Goal: Navigation & Orientation: Find specific page/section

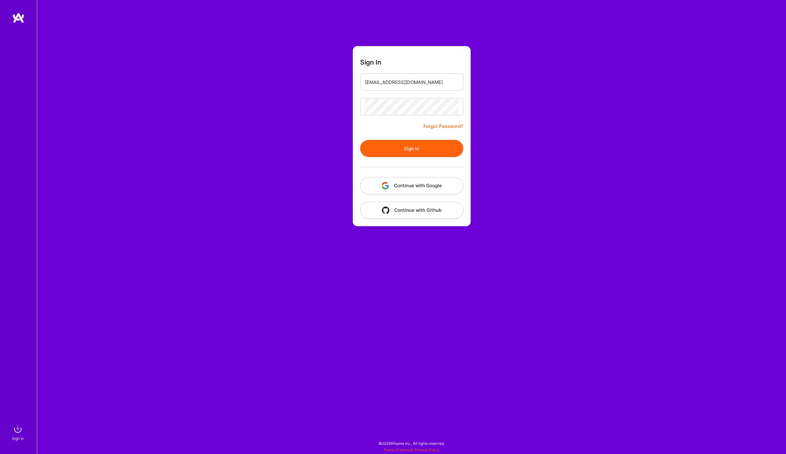
click at [415, 148] on button "Sign In" at bounding box center [411, 148] width 103 height 17
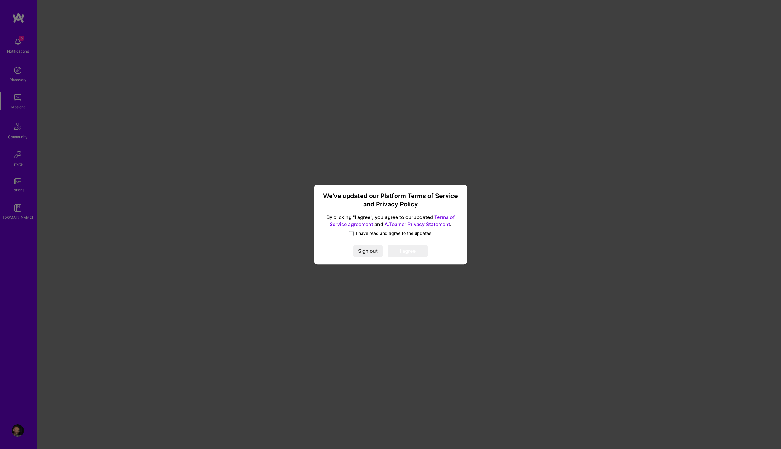
click at [380, 234] on span "I have read and agree to the updates." at bounding box center [394, 233] width 77 height 6
click at [0, 0] on input "I have read and agree to the updates." at bounding box center [0, 0] width 0 height 0
click at [409, 250] on button "I agree" at bounding box center [408, 251] width 40 height 12
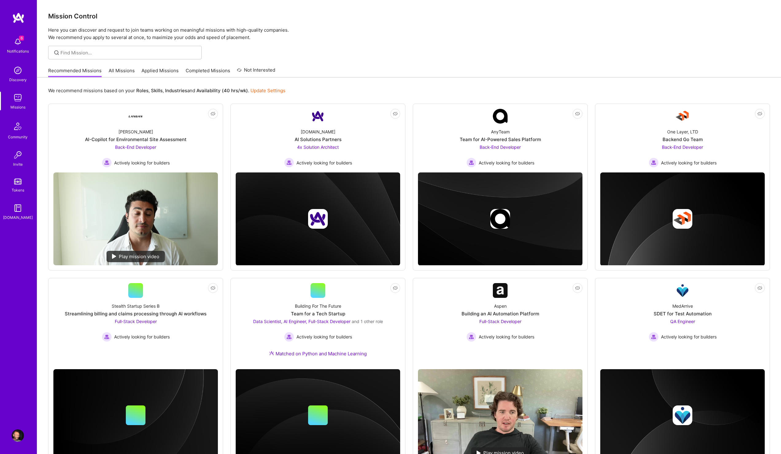
click at [15, 434] on img at bounding box center [18, 435] width 12 height 12
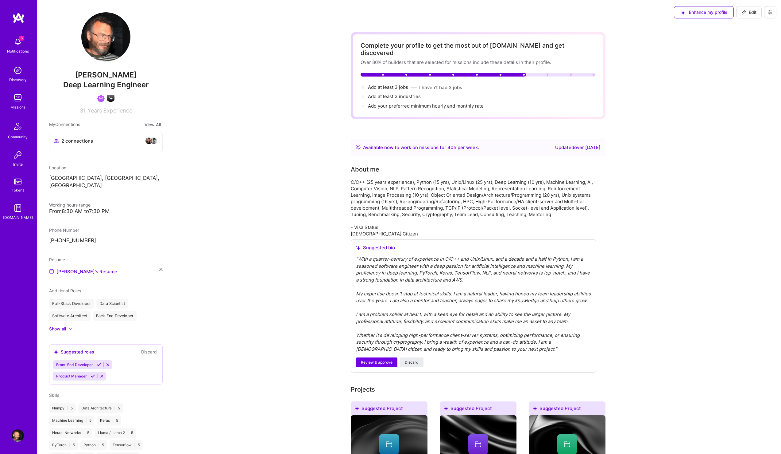
click at [772, 11] on icon at bounding box center [771, 12] width 4 height 4
click at [767, 15] on button at bounding box center [771, 12] width 12 height 12
click at [19, 17] on img at bounding box center [18, 17] width 12 height 11
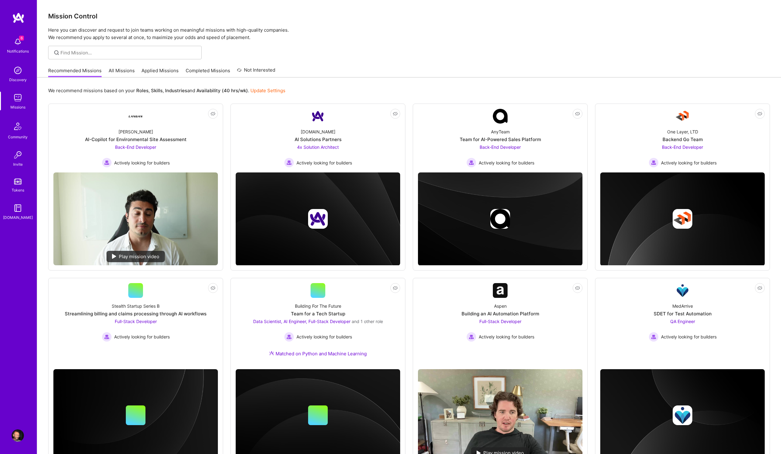
click at [17, 101] on img at bounding box center [18, 98] width 12 height 12
click at [18, 209] on img at bounding box center [18, 208] width 12 height 12
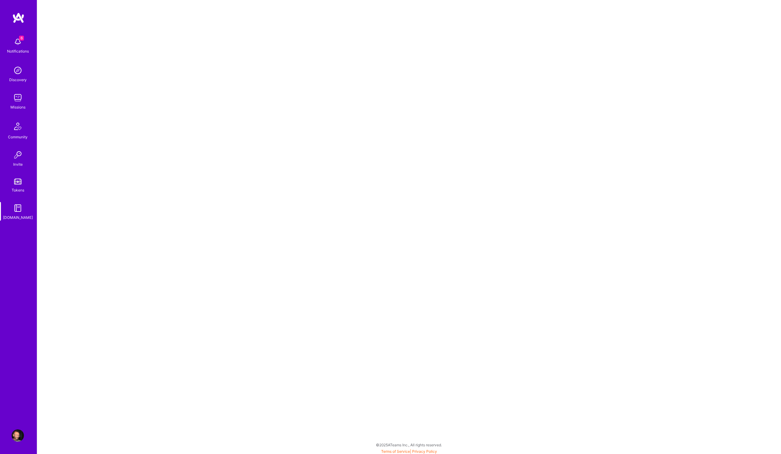
click at [18, 101] on img at bounding box center [18, 98] width 12 height 12
